Goal: Information Seeking & Learning: Learn about a topic

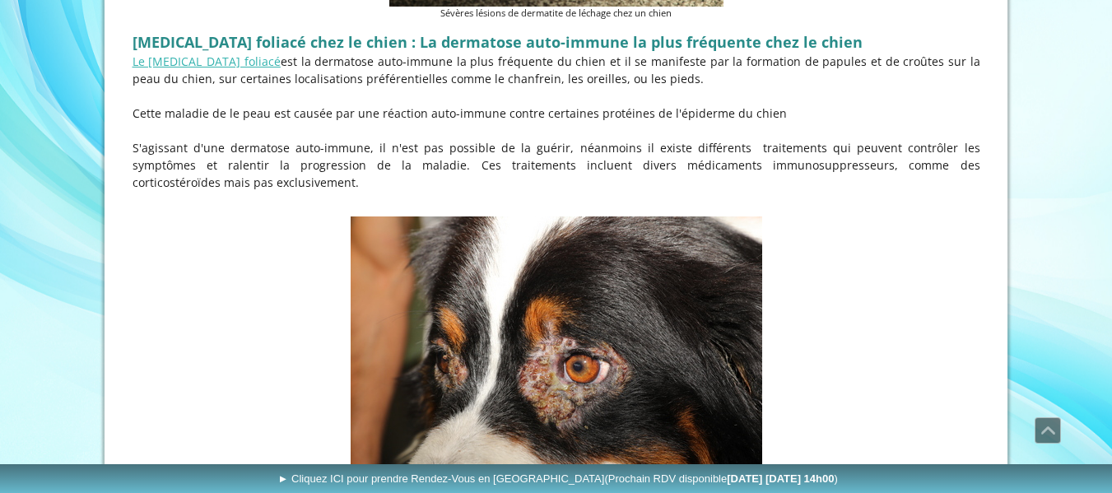
scroll to position [4960, 0]
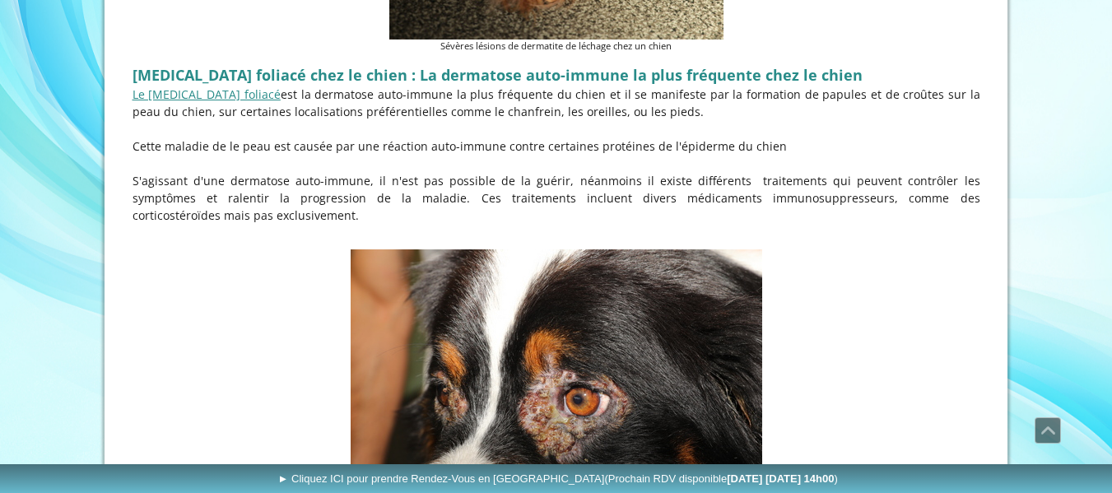
click at [199, 102] on link "Le [MEDICAL_DATA] foliacé" at bounding box center [207, 94] width 148 height 16
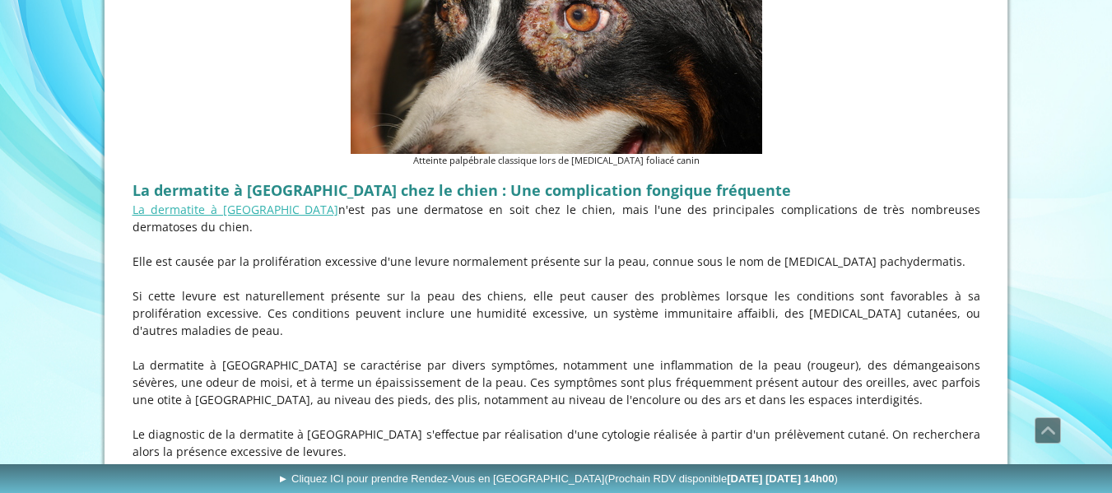
scroll to position [5333, 0]
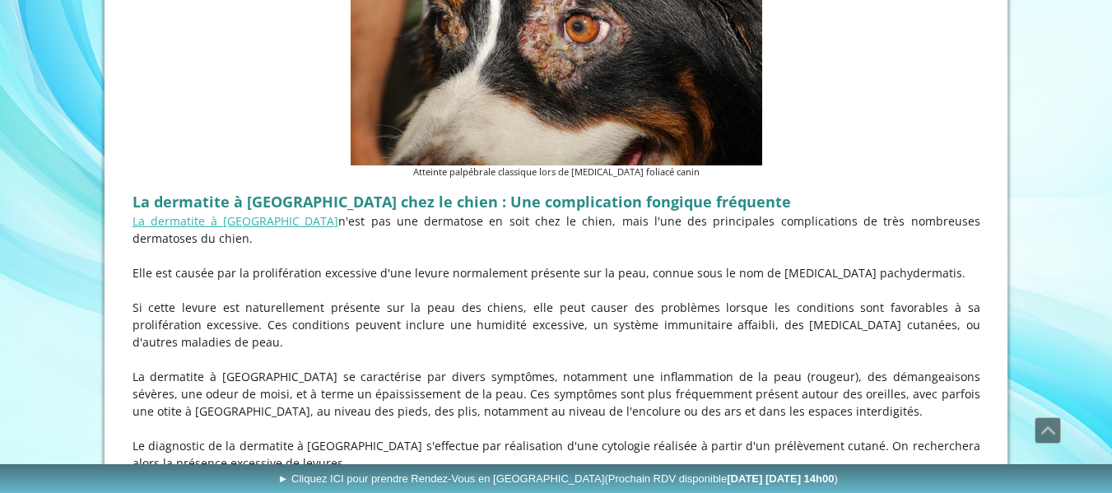
click at [225, 217] on p "La dermatite à [GEOGRAPHIC_DATA] n'est pas une dermatose en soit chez le chien,…" at bounding box center [557, 229] width 848 height 35
click at [219, 229] on link "La dermatite à [GEOGRAPHIC_DATA]" at bounding box center [236, 221] width 207 height 16
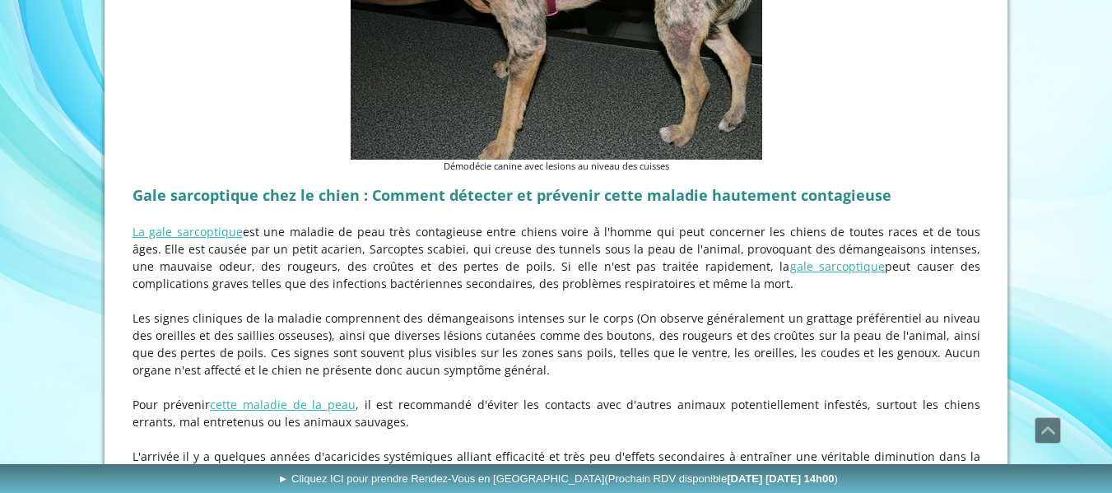
scroll to position [2417, 0]
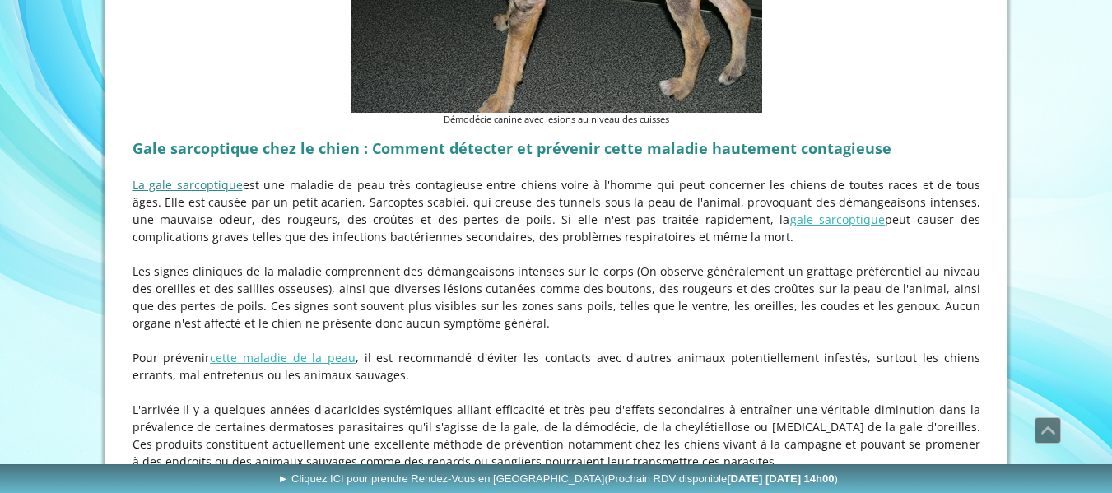
click at [189, 185] on link "La gale sarcoptique" at bounding box center [188, 185] width 110 height 16
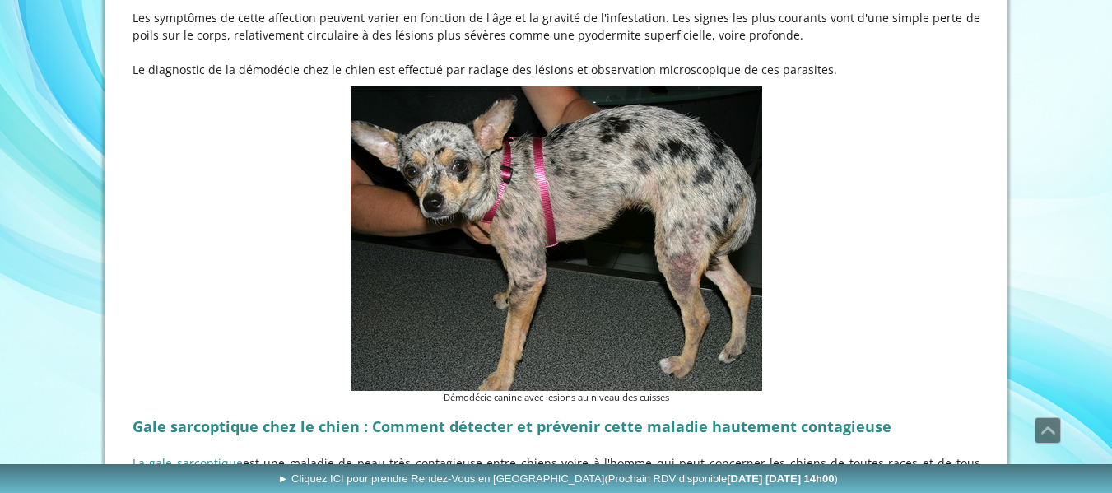
scroll to position [2141, 0]
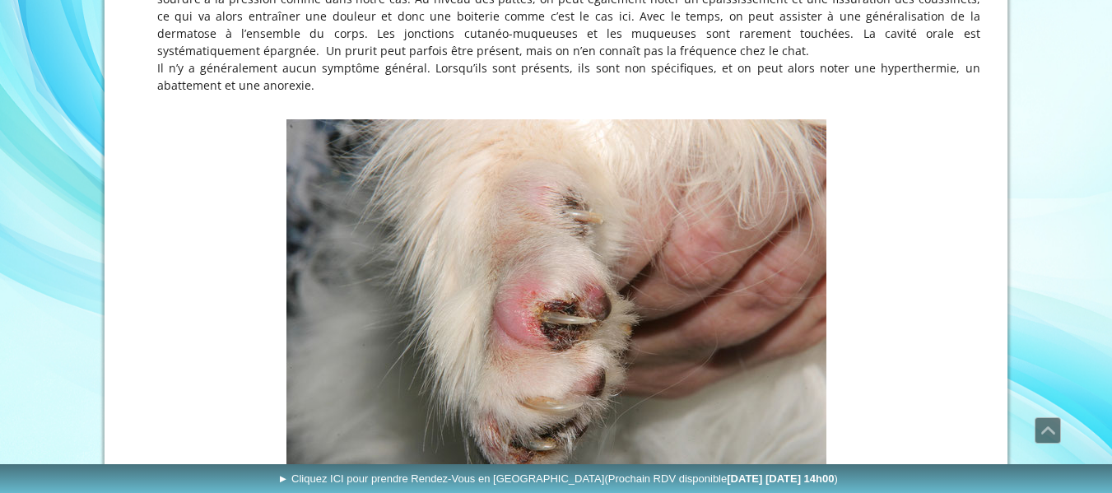
scroll to position [739, 0]
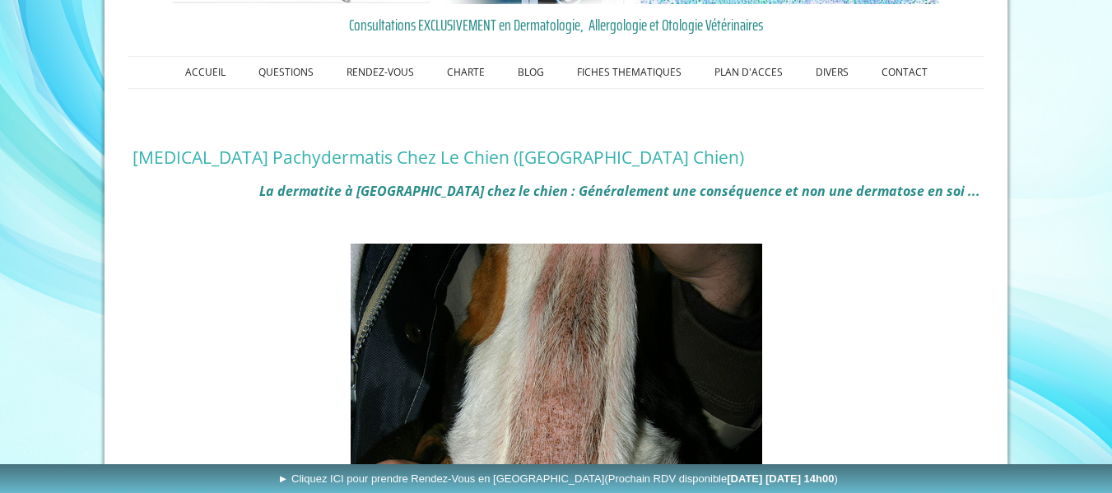
scroll to position [205, 0]
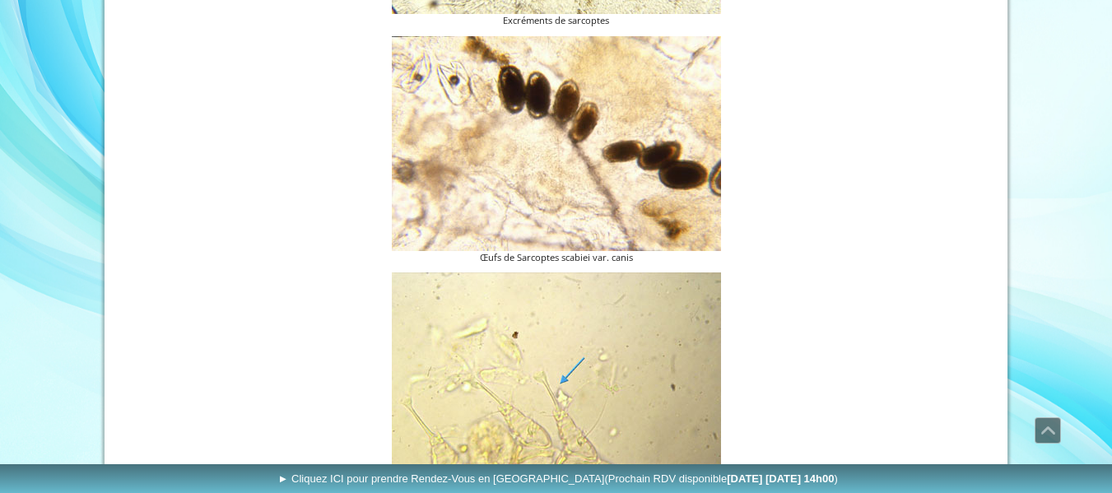
scroll to position [2131, 0]
